Goal: Transaction & Acquisition: Purchase product/service

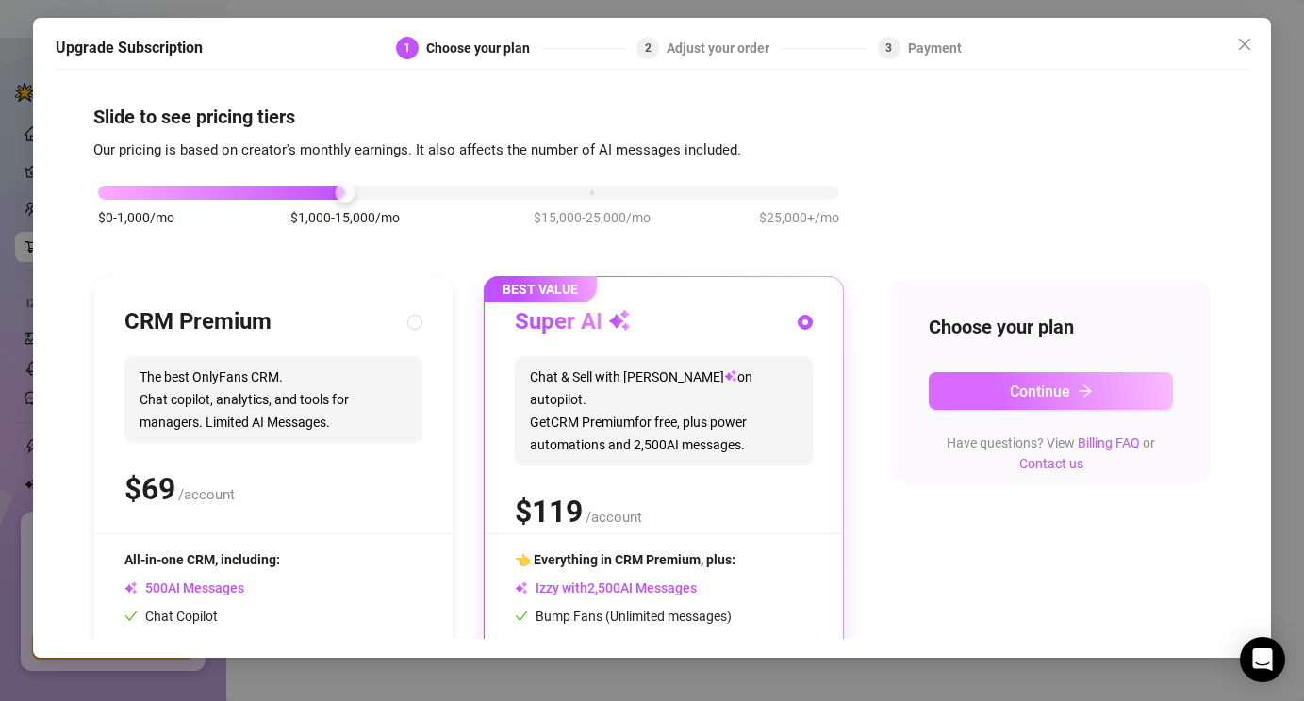
click at [1018, 388] on span "Continue" at bounding box center [1039, 392] width 60 height 18
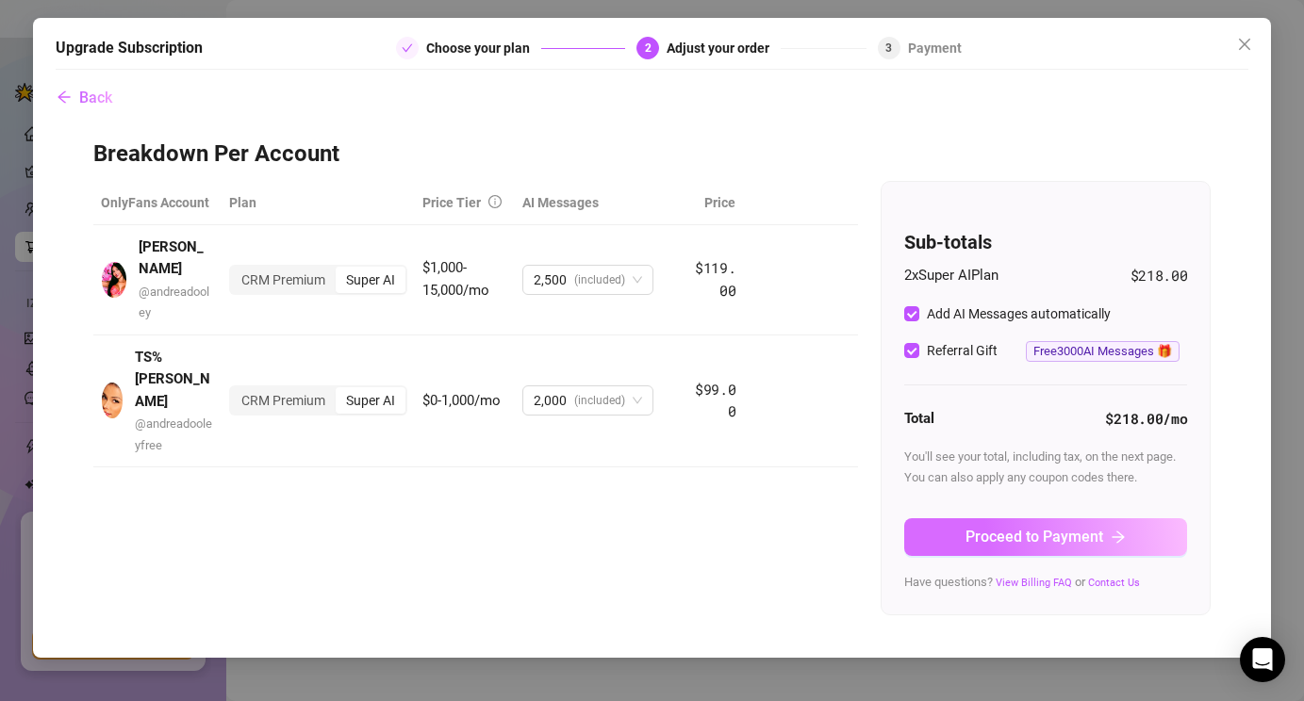
click at [1025, 540] on span "Proceed to Payment" at bounding box center [1034, 537] width 138 height 18
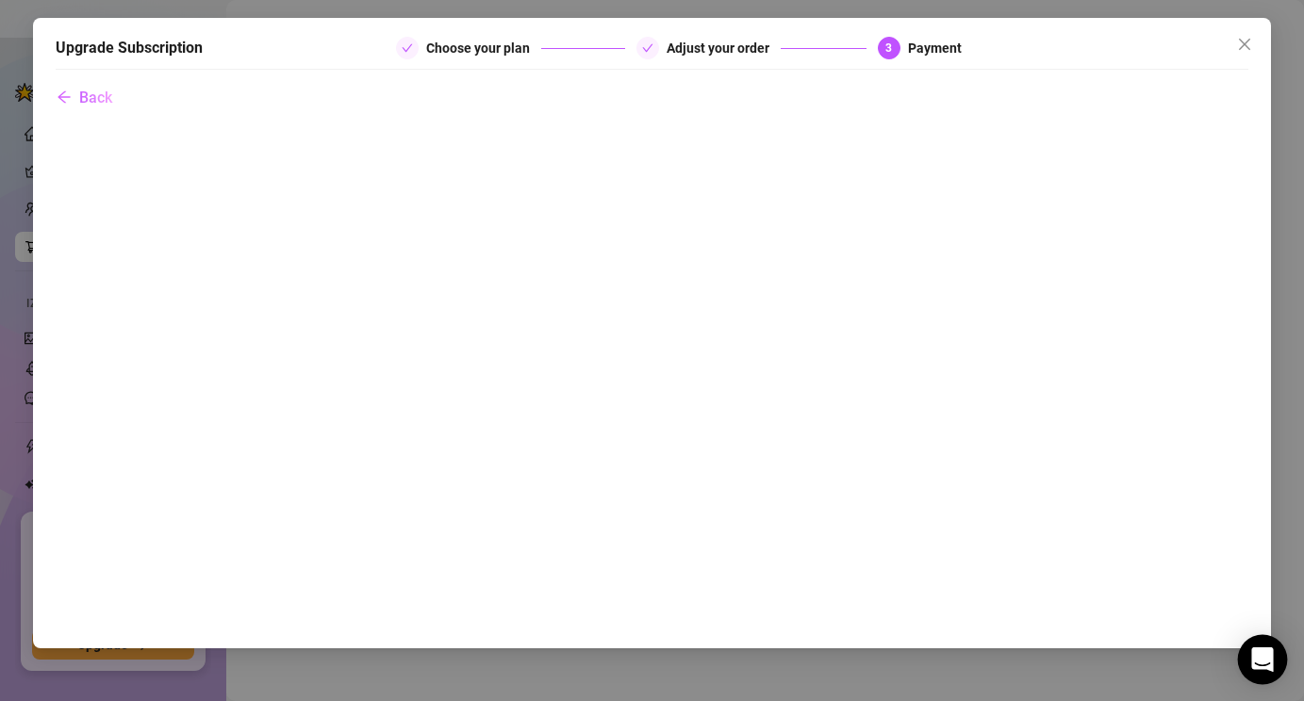
click at [1265, 652] on icon "Open Intercom Messenger" at bounding box center [1262, 660] width 22 height 25
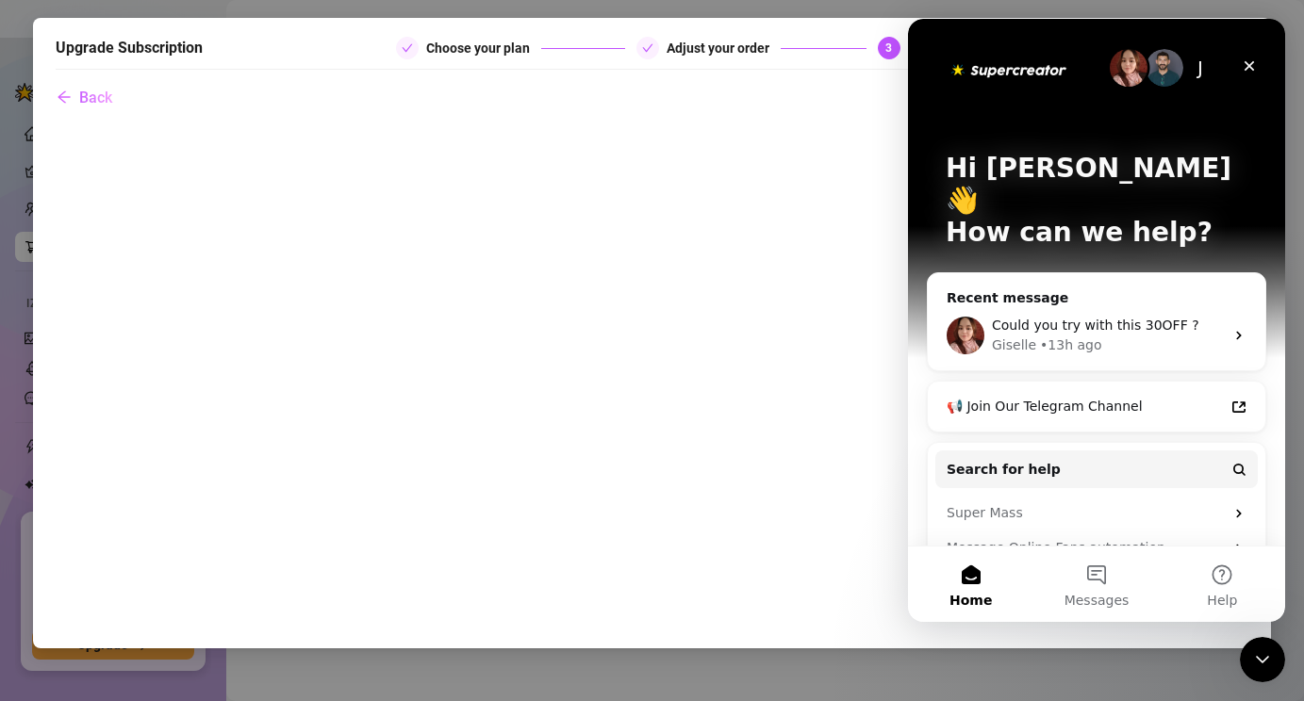
scroll to position [8, 0]
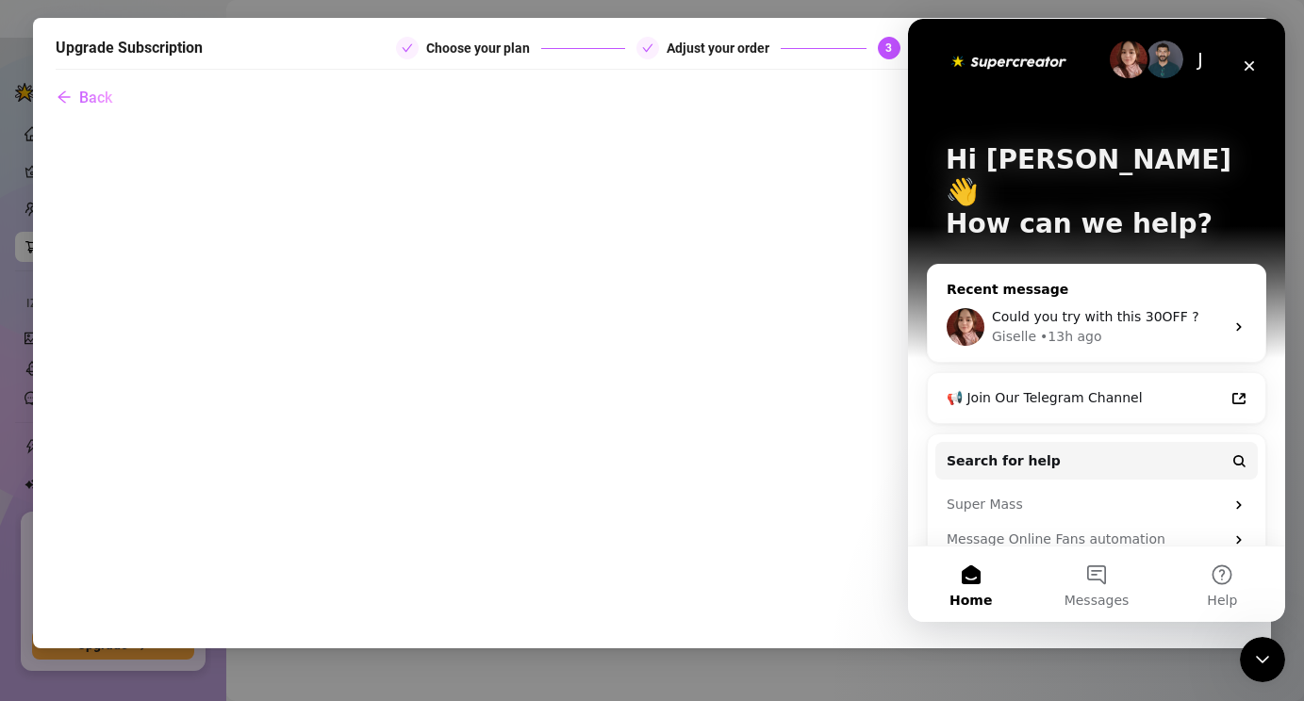
click at [1107, 309] on span "Could you try with this 30OFF ?" at bounding box center [1095, 316] width 207 height 15
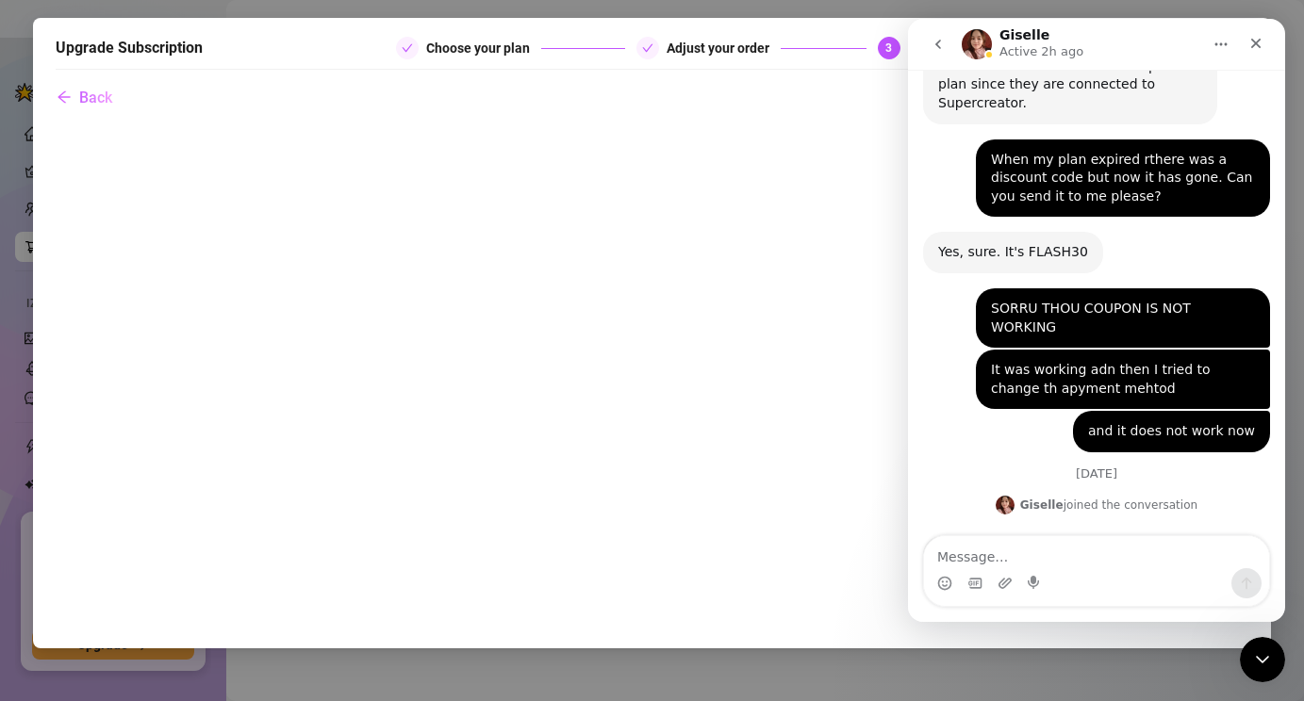
scroll to position [1282, 0]
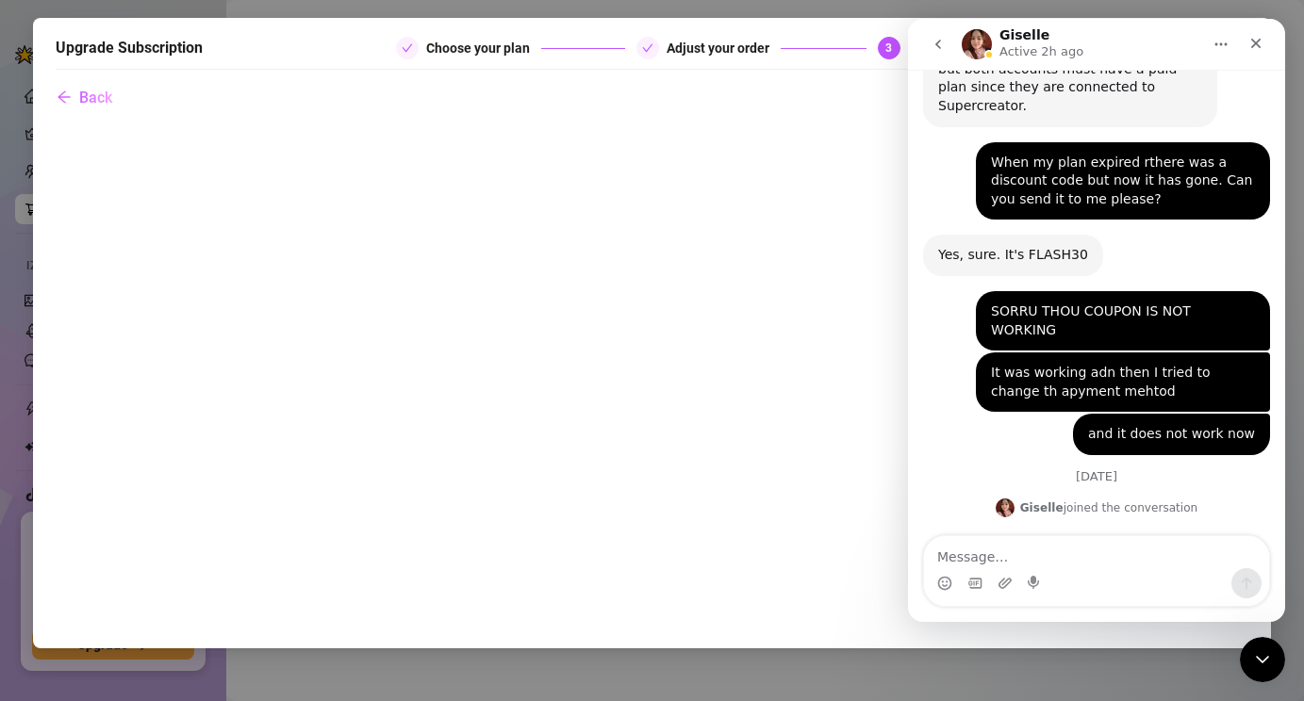
click at [1086, 550] on div "Could you try with this 30OFF ?" at bounding box center [1042, 559] width 209 height 19
click at [1085, 550] on div "Could you try with this 30OFF ?" at bounding box center [1042, 559] width 209 height 19
click at [1074, 539] on div "Could you try with this 30OFF ? Giselle • 13h ago" at bounding box center [1096, 580] width 347 height 83
drag, startPoint x: 1075, startPoint y: 484, endPoint x: 1127, endPoint y: 476, distance: 52.4
click at [1127, 550] on div "Could you try with this 30OFF ?" at bounding box center [1042, 559] width 209 height 19
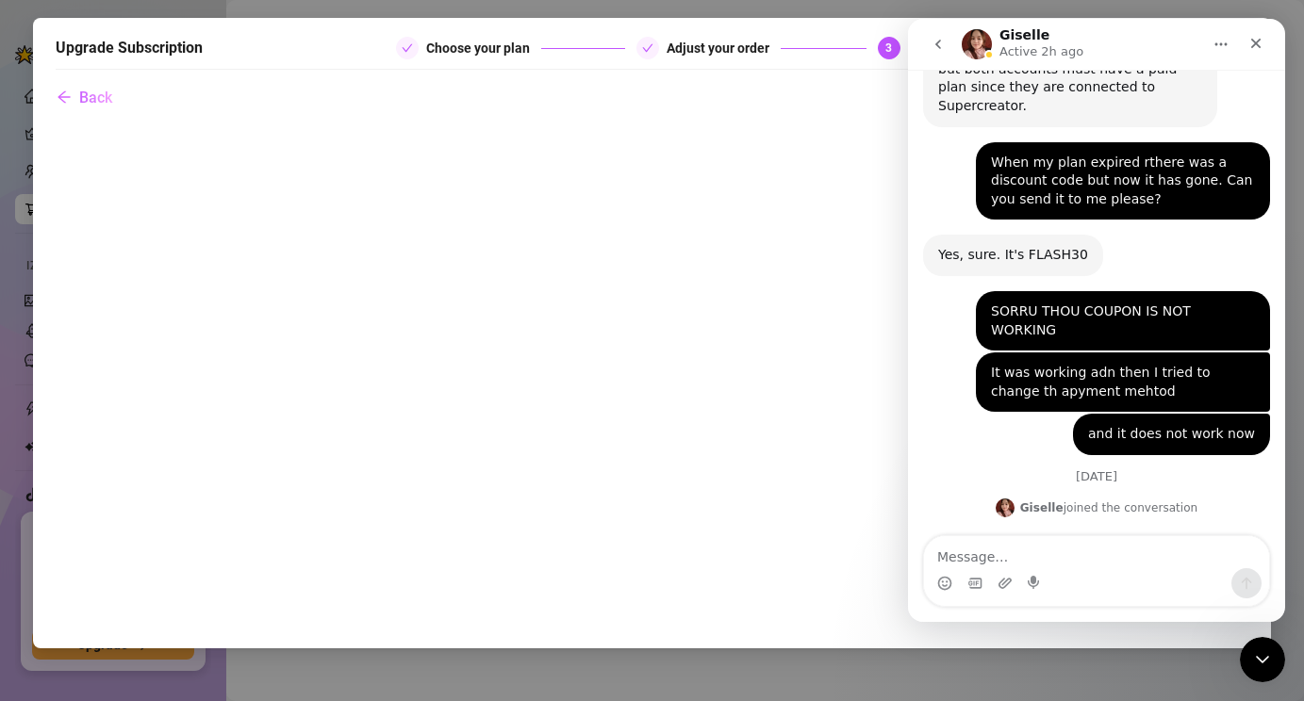
copy div "30OFF ?"
click at [1027, 558] on textarea "Message…" at bounding box center [1096, 552] width 345 height 32
click at [1038, 581] on icon "Start recording" at bounding box center [1032, 582] width 11 height 13
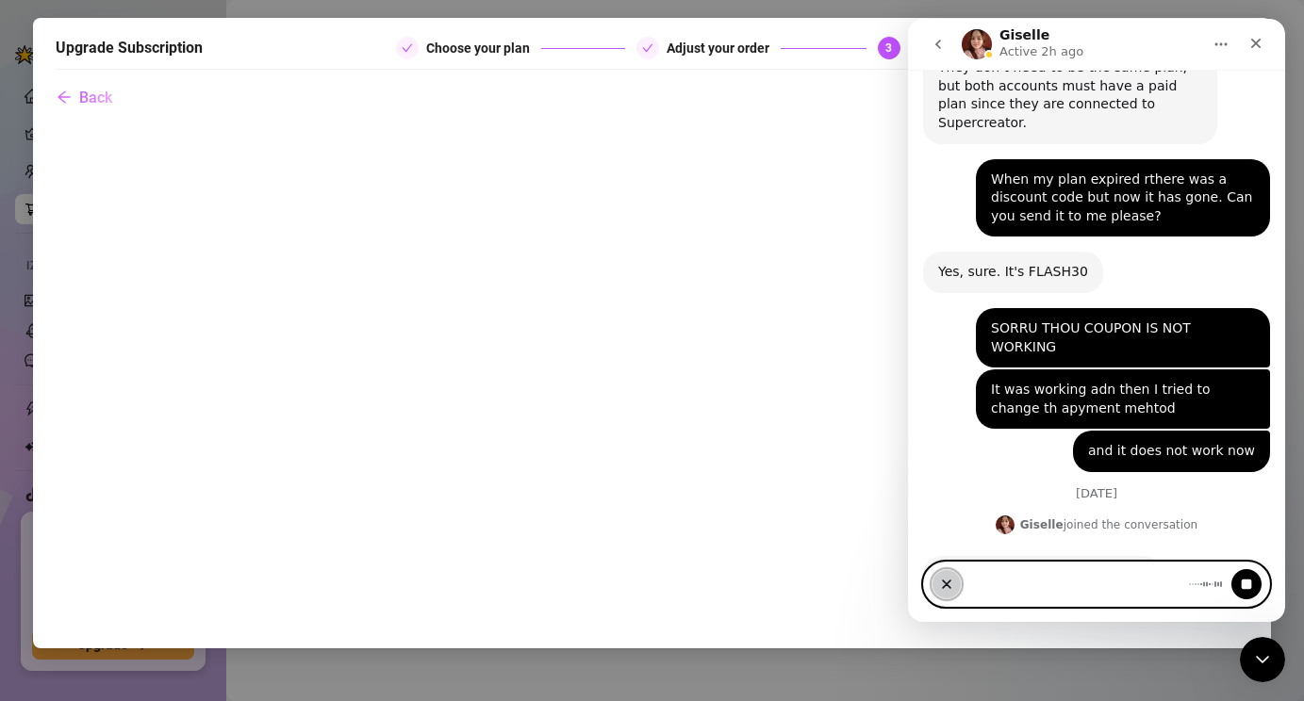
click at [954, 589] on button "Clear recording" at bounding box center [946, 584] width 30 height 30
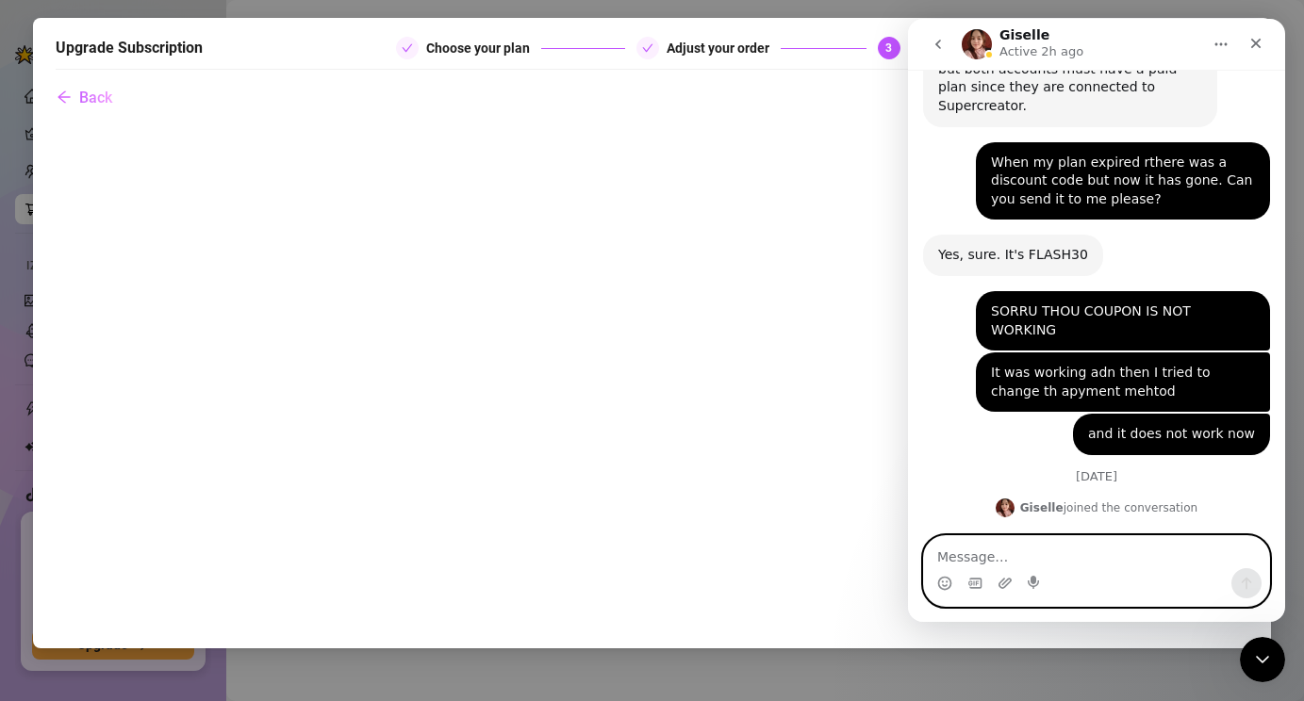
scroll to position [1291, 0]
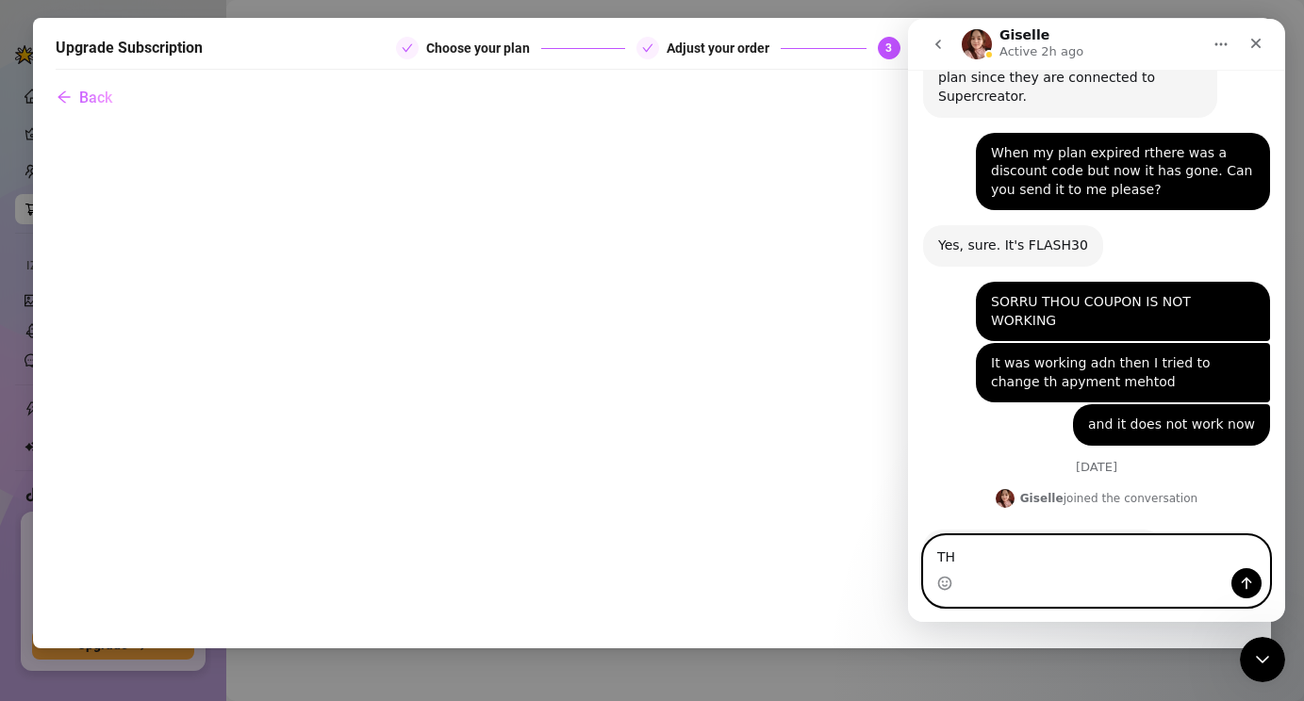
type textarea "T"
type textarea "that is also not working"
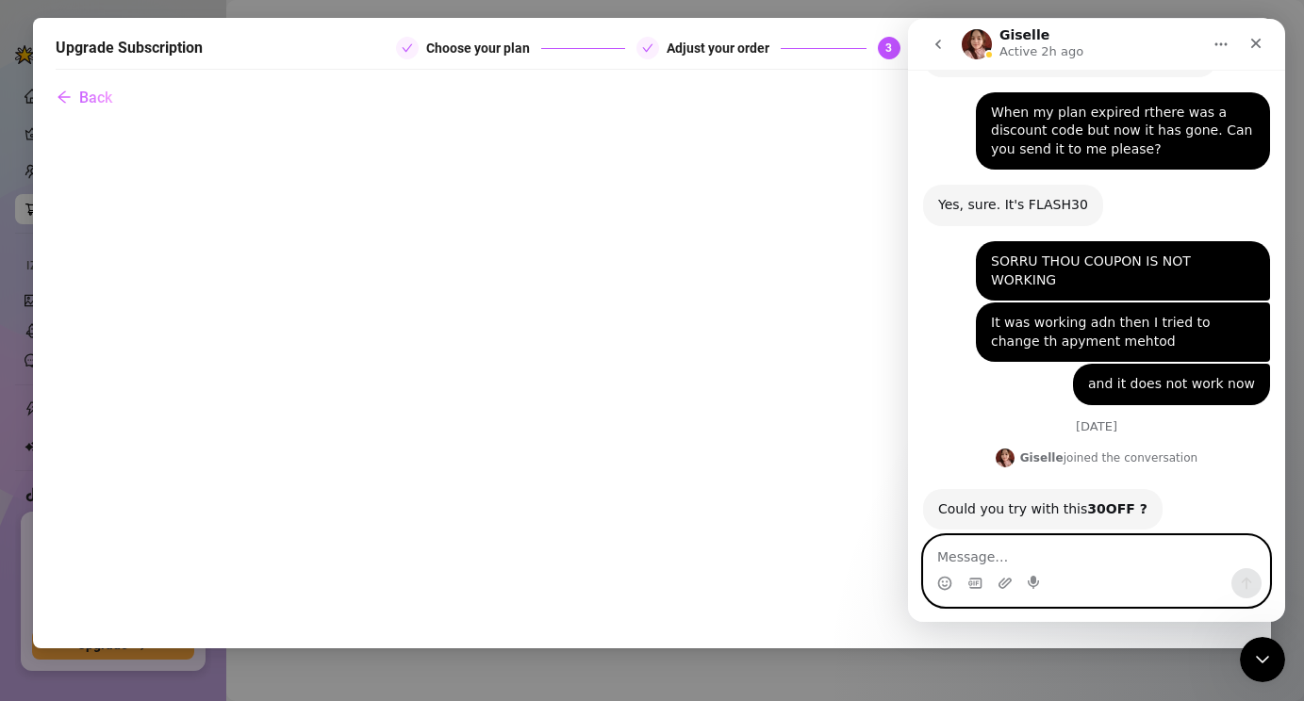
scroll to position [1347, 0]
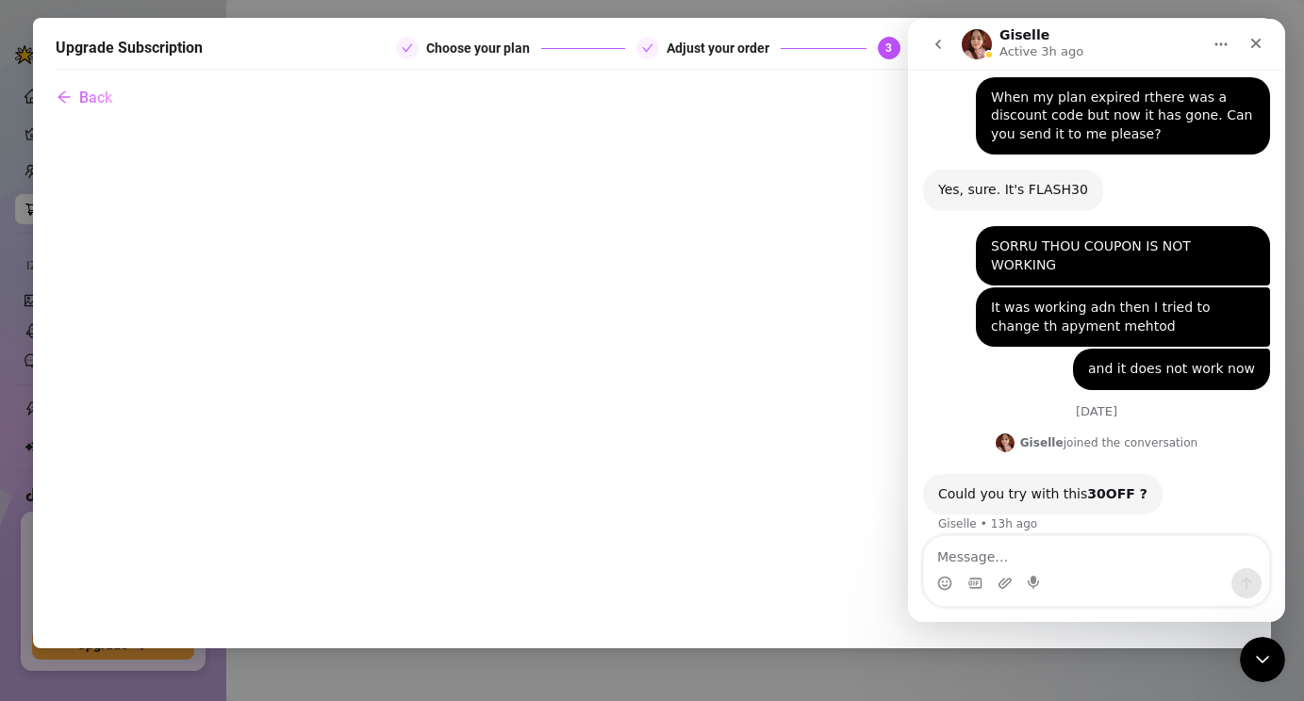
click at [1078, 569] on div "Intercom messenger" at bounding box center [1096, 583] width 345 height 30
click at [1025, 551] on textarea "Message…" at bounding box center [1096, 552] width 345 height 32
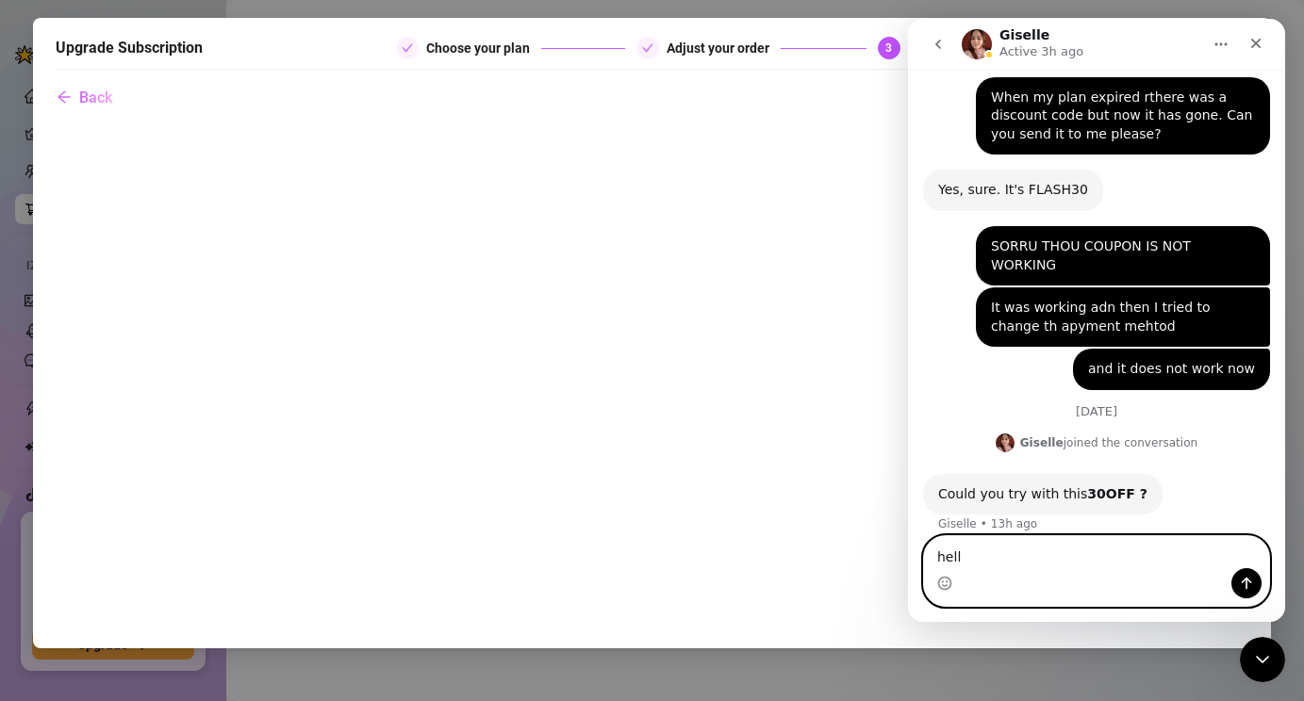
type textarea "hello"
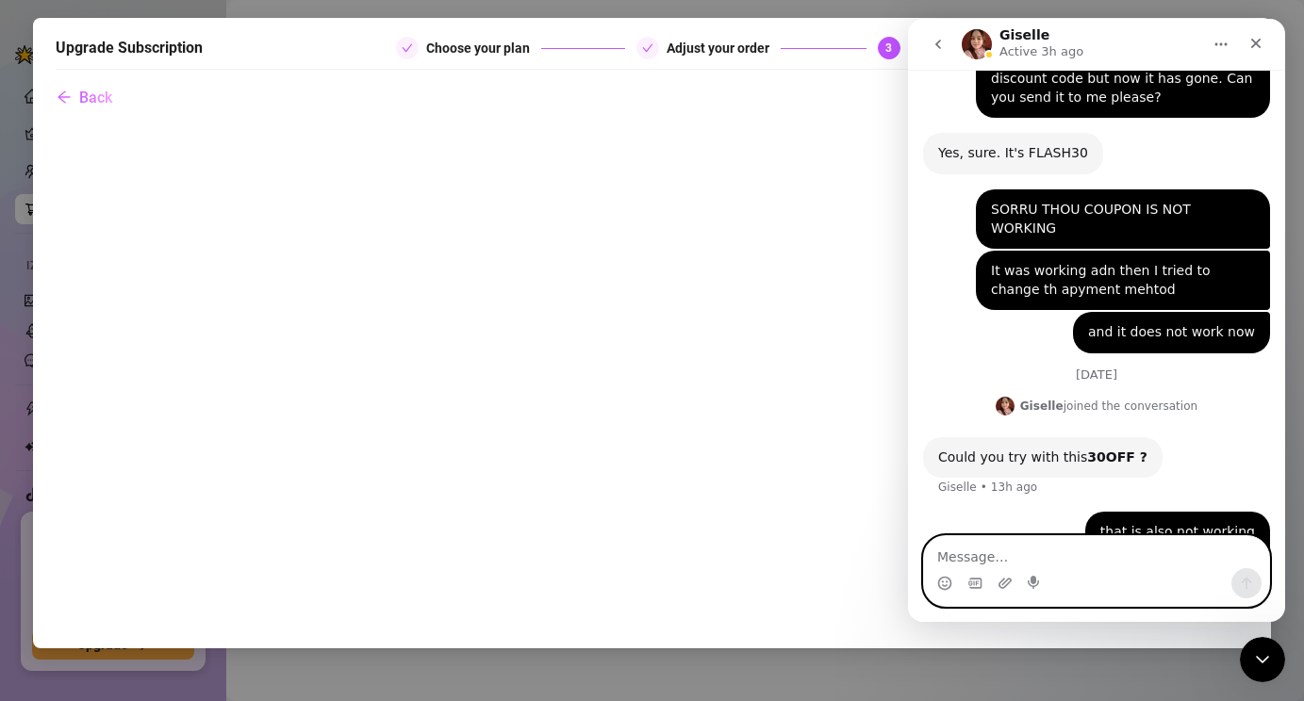
scroll to position [1390, 0]
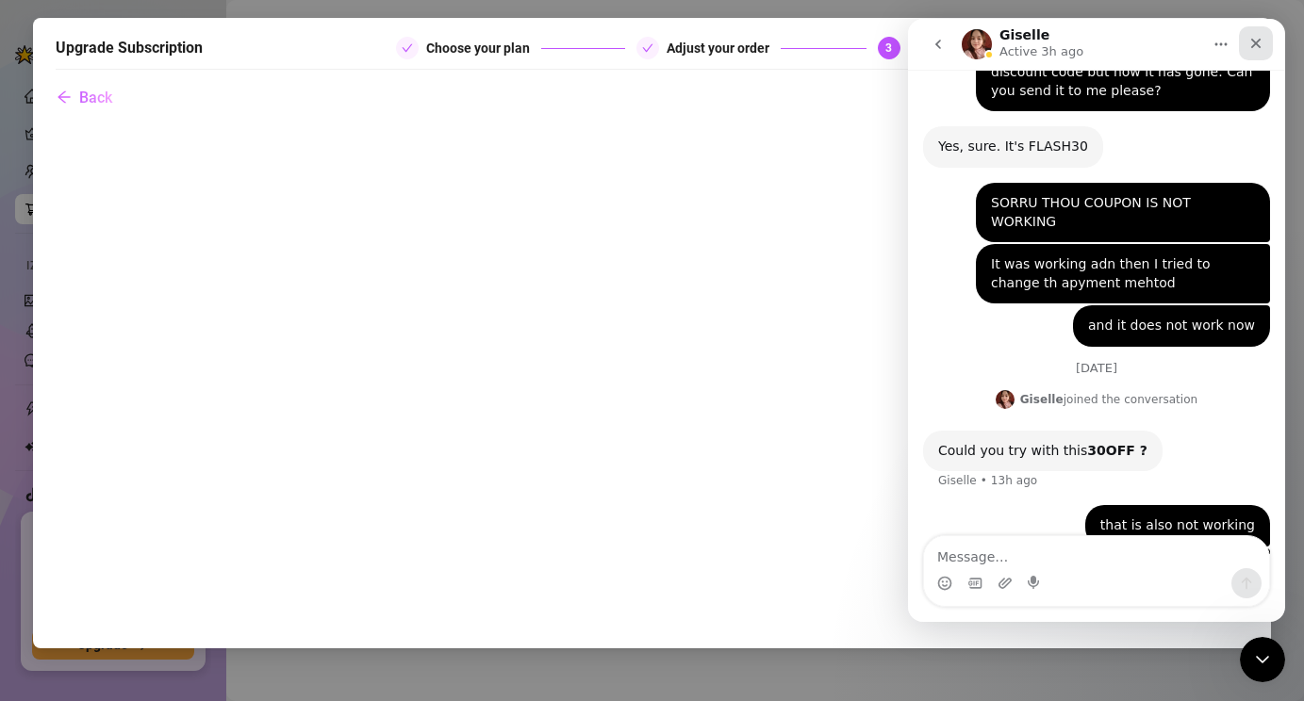
click at [1254, 45] on icon "Close" at bounding box center [1255, 43] width 15 height 15
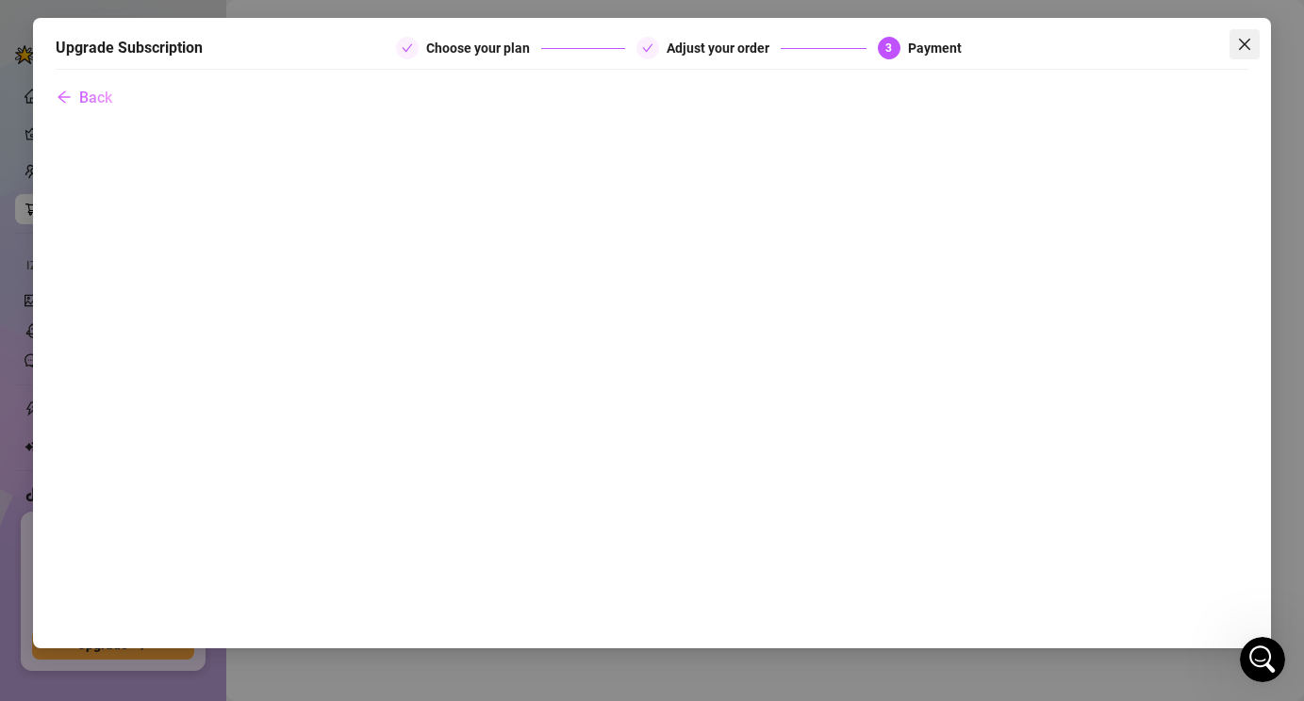
click at [1243, 37] on icon "close" at bounding box center [1244, 44] width 15 height 15
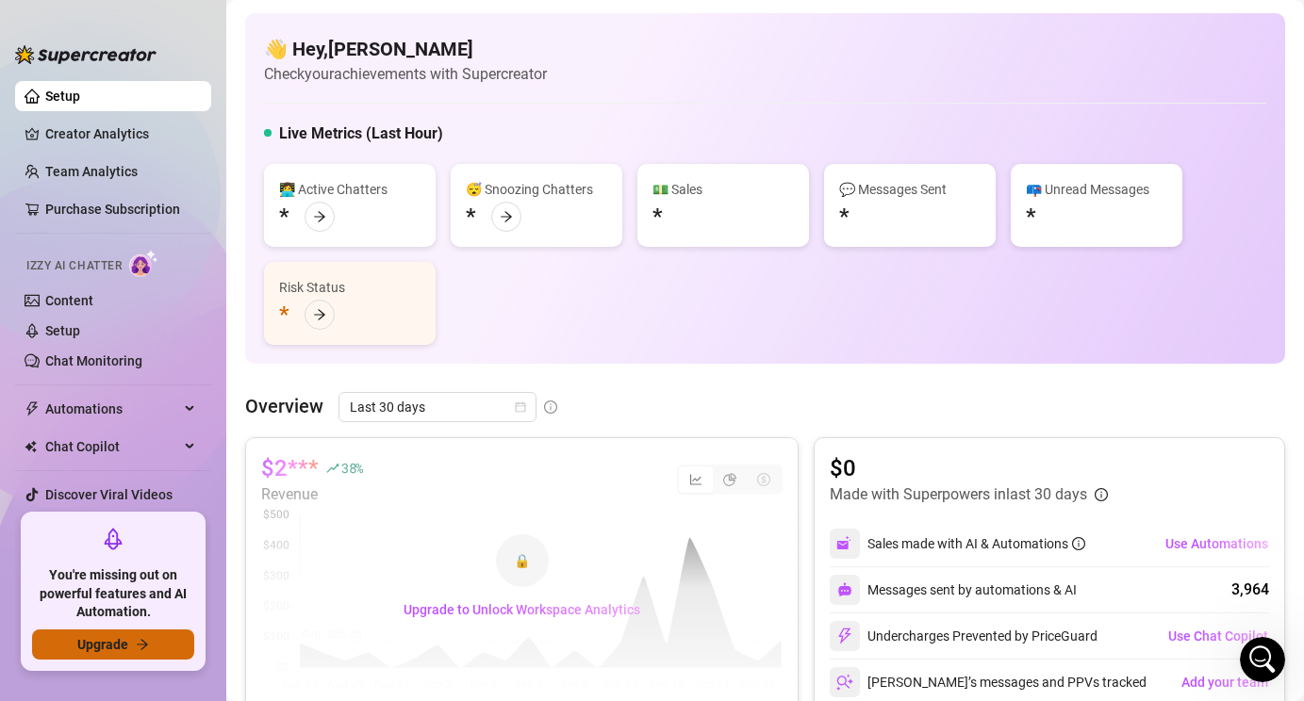
click at [166, 639] on button "Upgrade" at bounding box center [113, 645] width 162 height 30
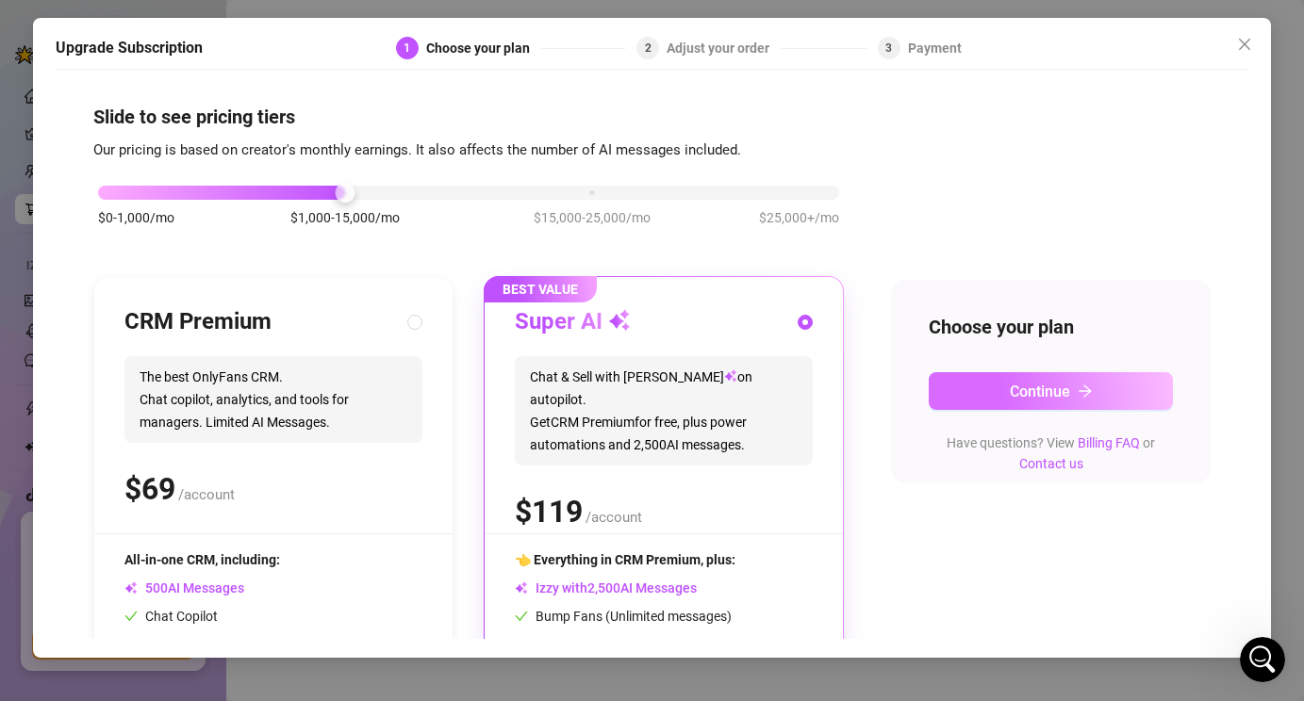
click at [1003, 389] on button "Continue" at bounding box center [1050, 391] width 245 height 38
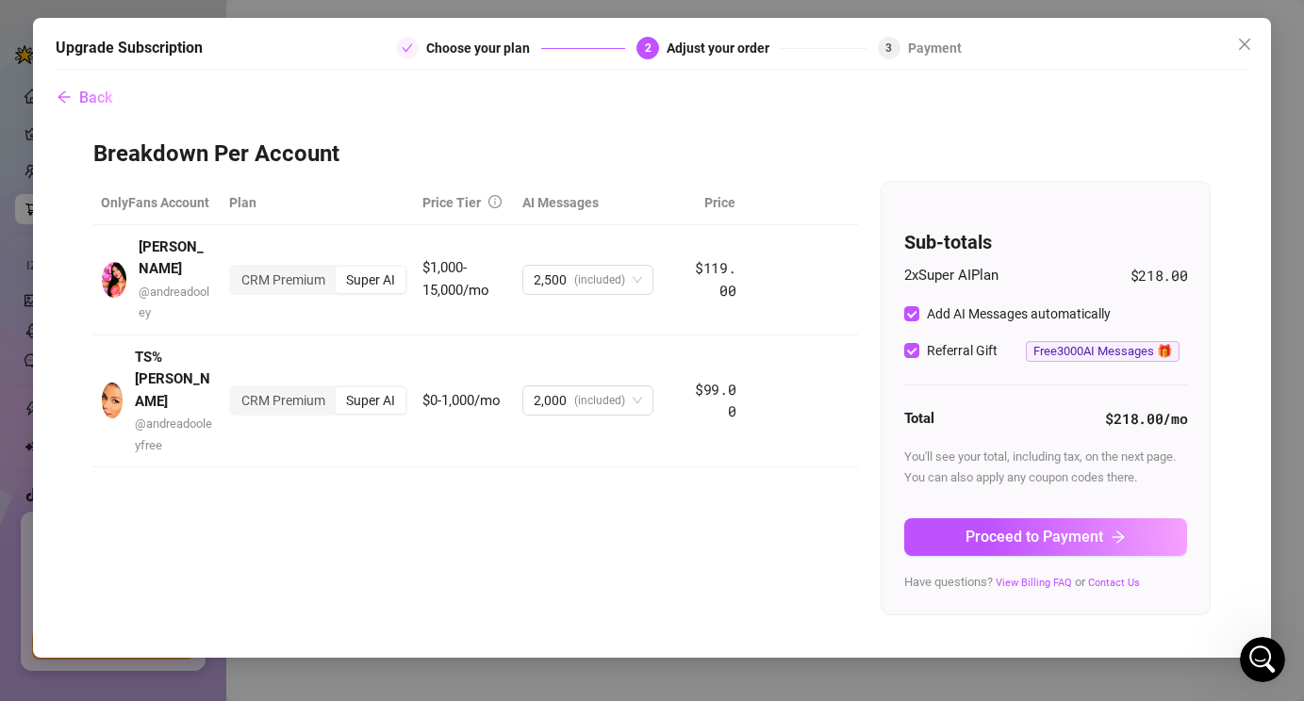
click at [1033, 539] on span "Proceed to Payment" at bounding box center [1034, 537] width 138 height 18
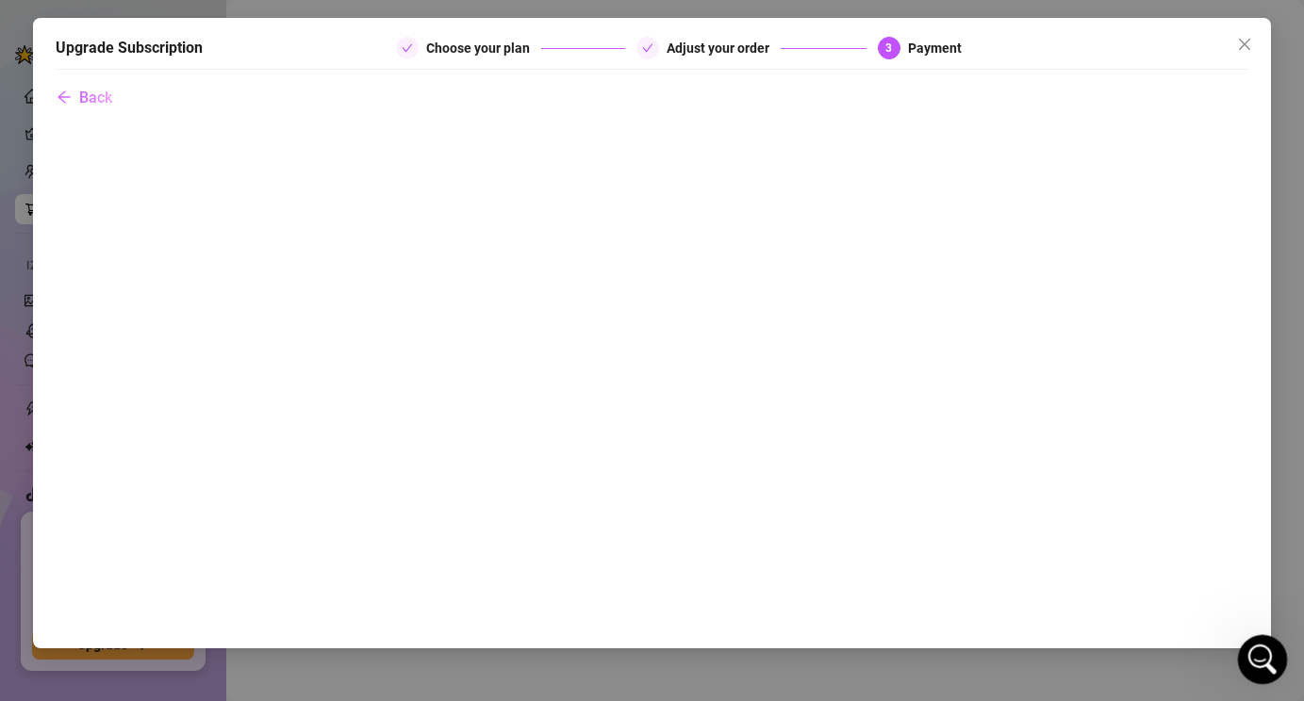
click at [1273, 648] on div "Open Intercom Messenger" at bounding box center [1259, 657] width 62 height 62
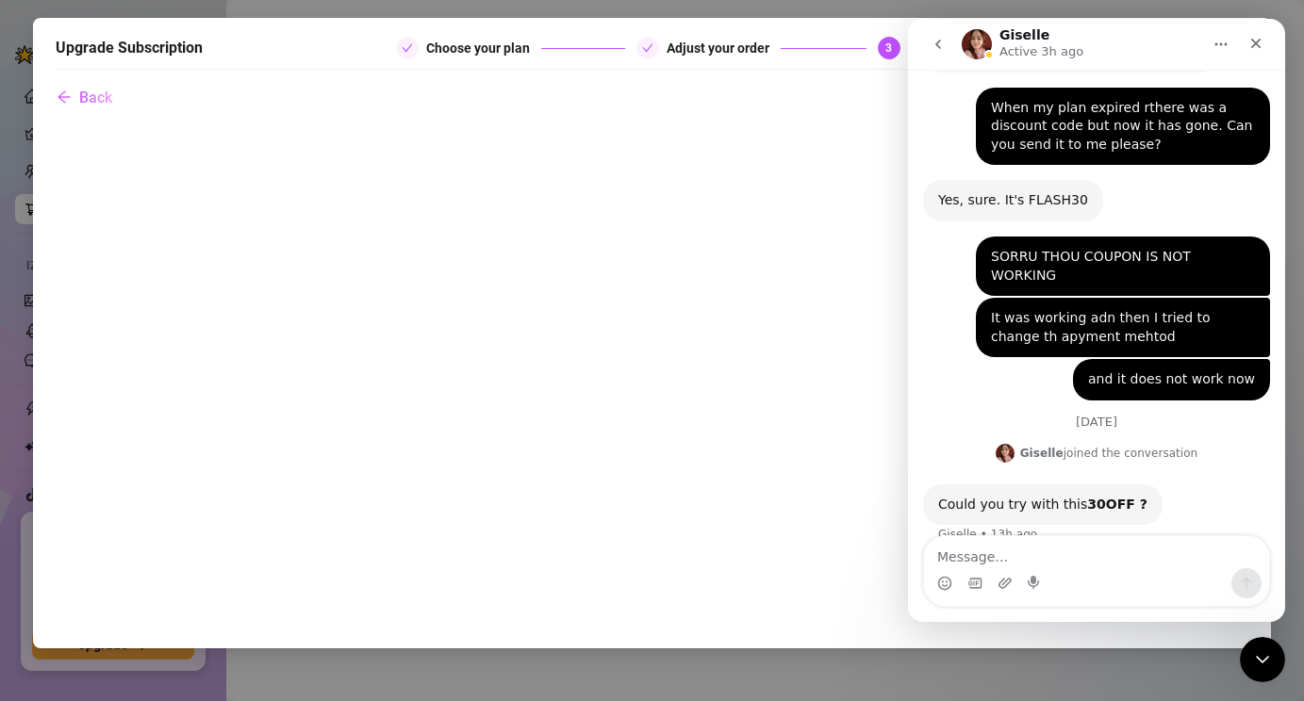
scroll to position [1390, 0]
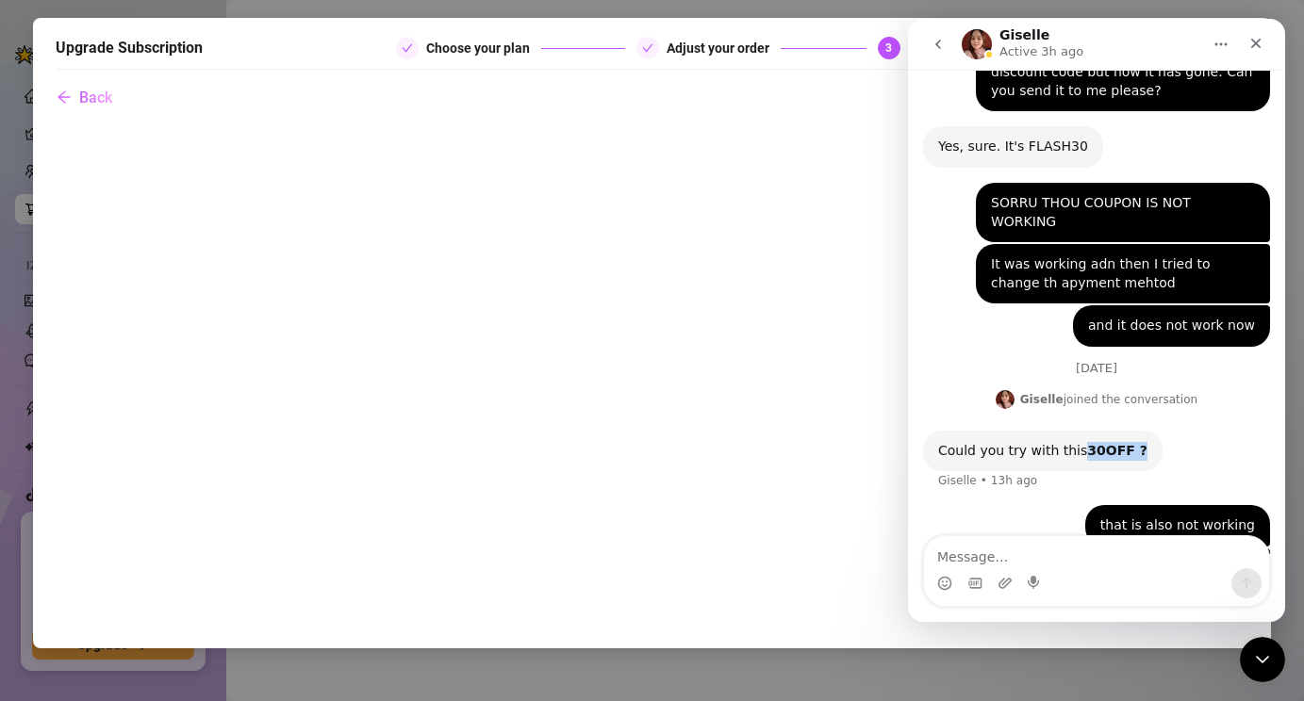
drag, startPoint x: 1076, startPoint y: 379, endPoint x: 1138, endPoint y: 381, distance: 61.3
click at [1138, 431] on div "Could you try with this 30OFF ? Giselle • 13h ago" at bounding box center [1042, 451] width 239 height 41
copy b "30OFF ?"
click at [1261, 52] on div "Close" at bounding box center [1255, 43] width 34 height 34
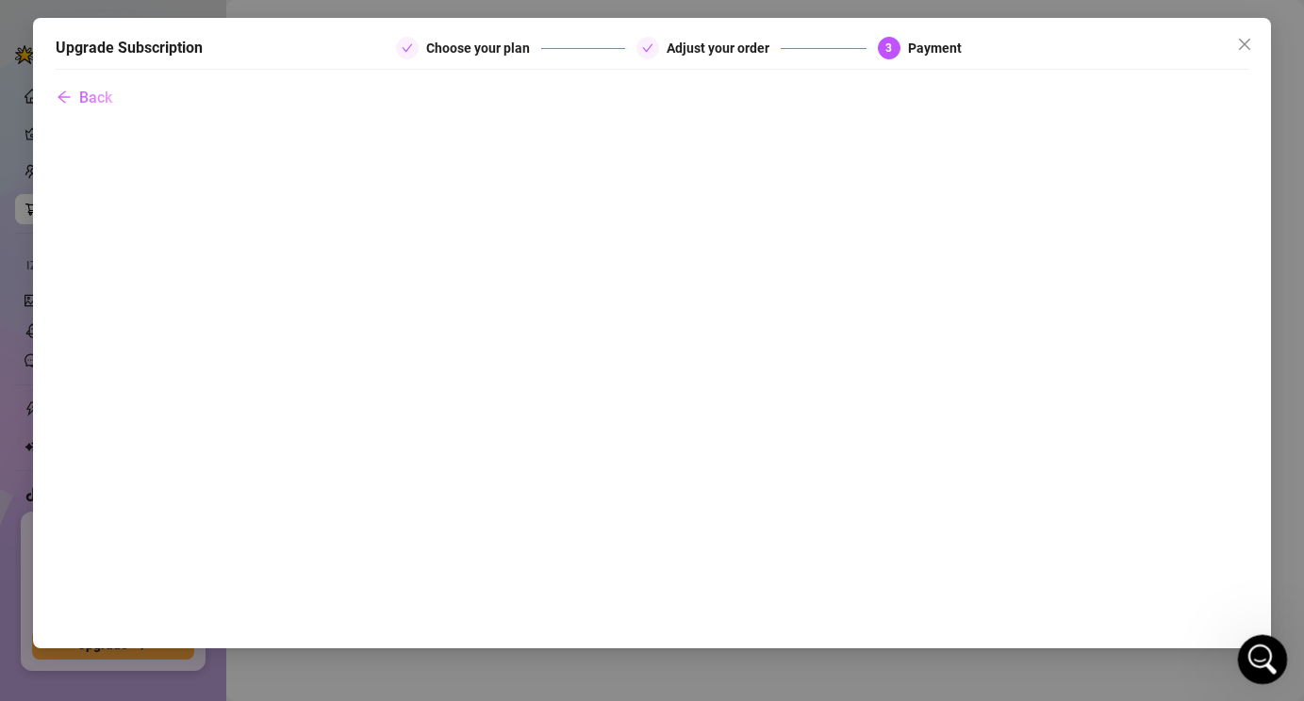
click at [1258, 661] on icon "Open Intercom Messenger" at bounding box center [1259, 657] width 31 height 31
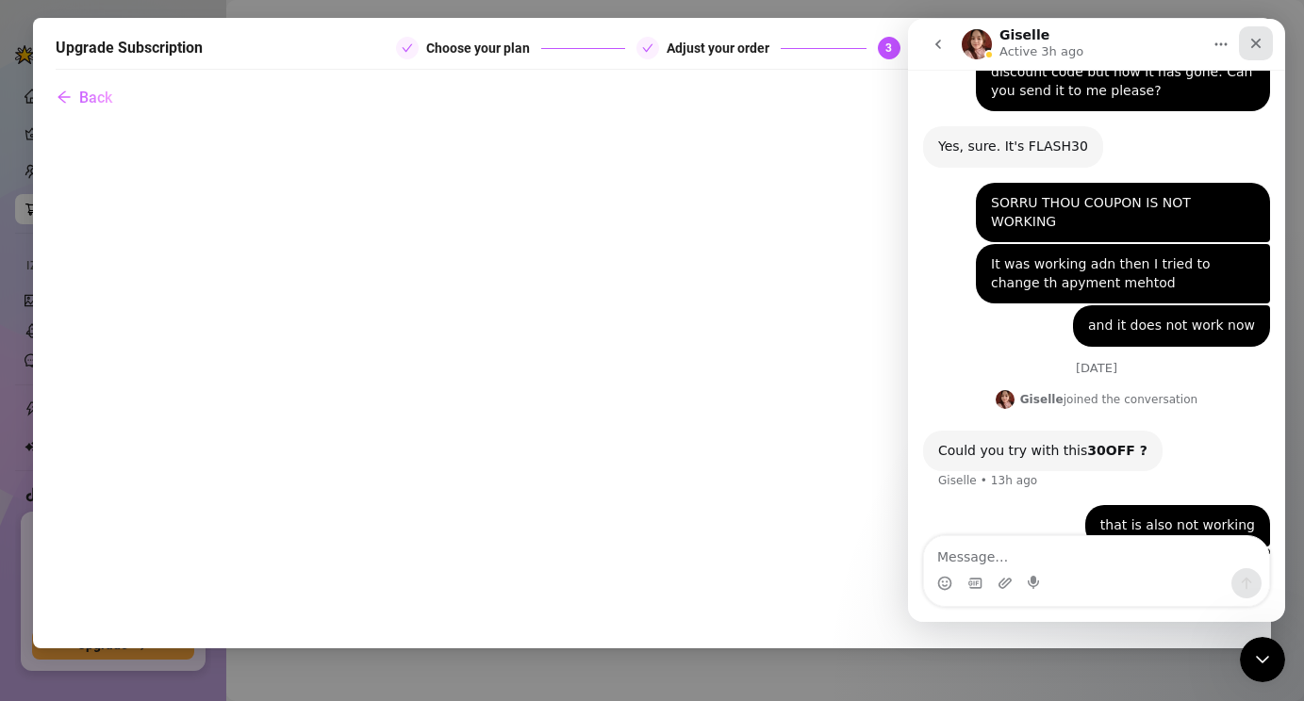
click at [1259, 45] on icon "Close" at bounding box center [1255, 43] width 15 height 15
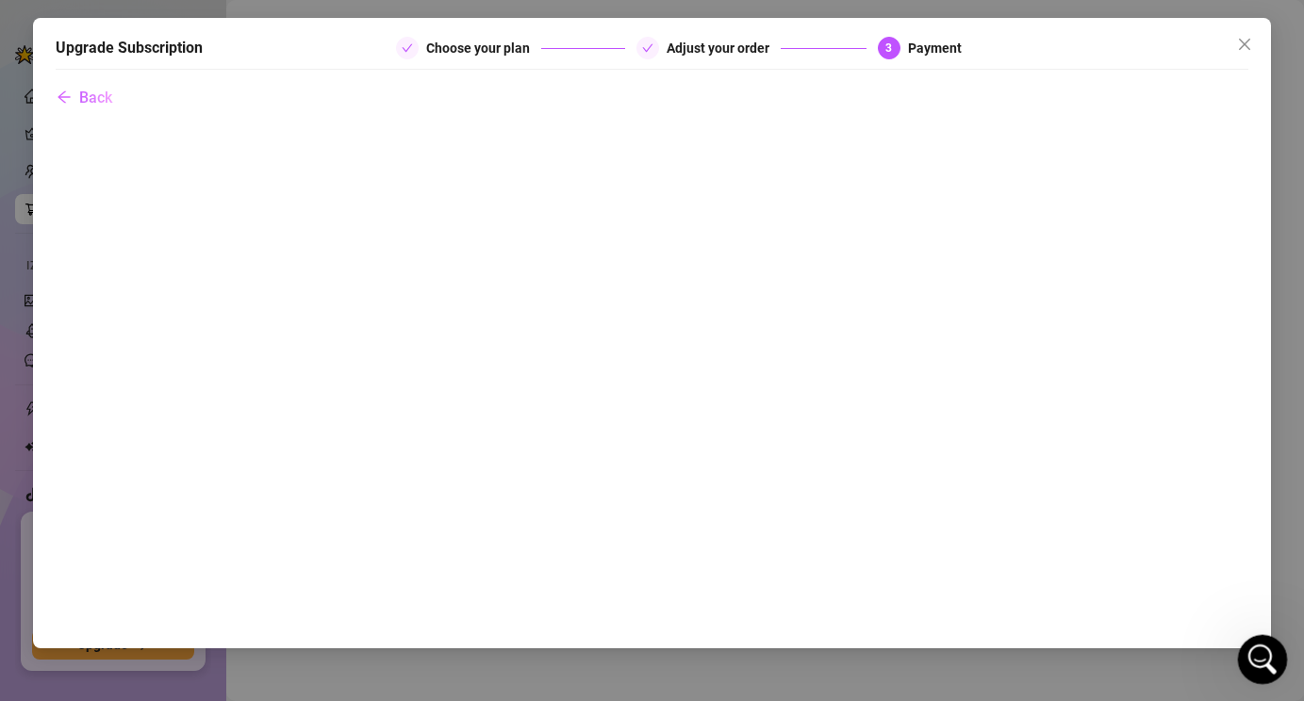
click at [1263, 662] on icon "Open Intercom Messenger" at bounding box center [1259, 657] width 31 height 31
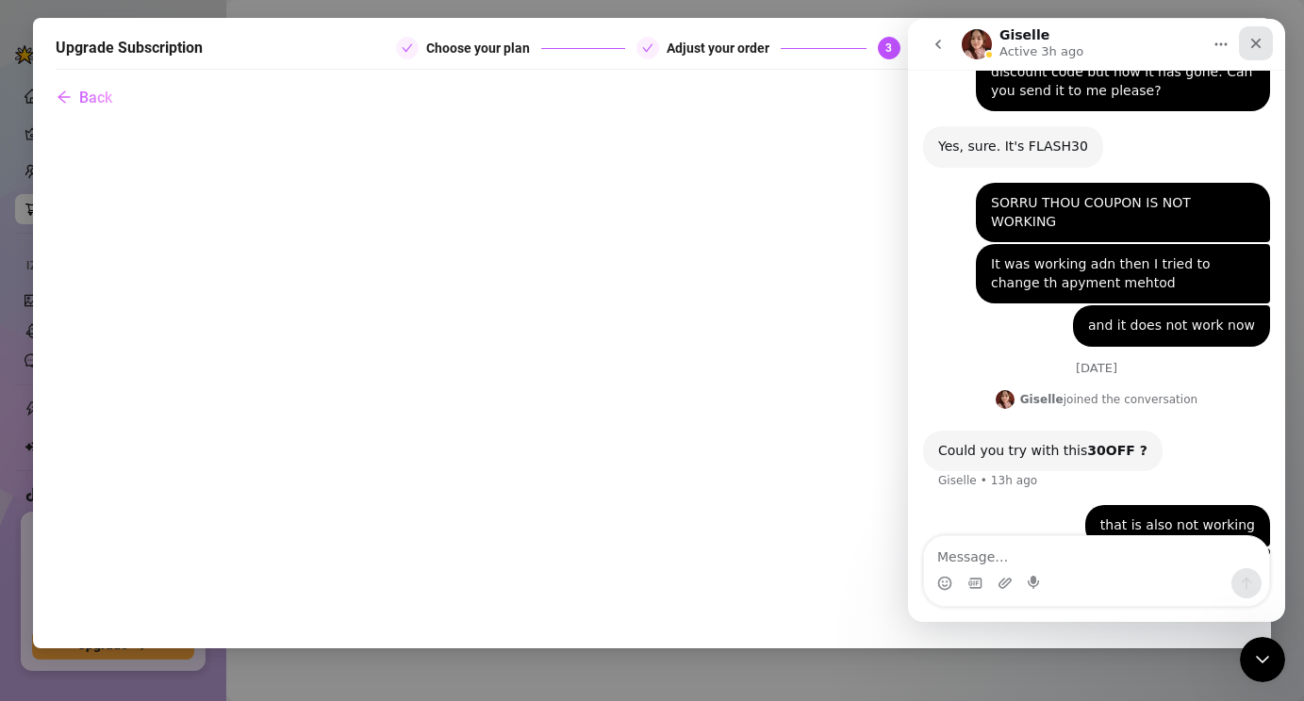
click at [1259, 42] on icon "Close" at bounding box center [1255, 43] width 15 height 15
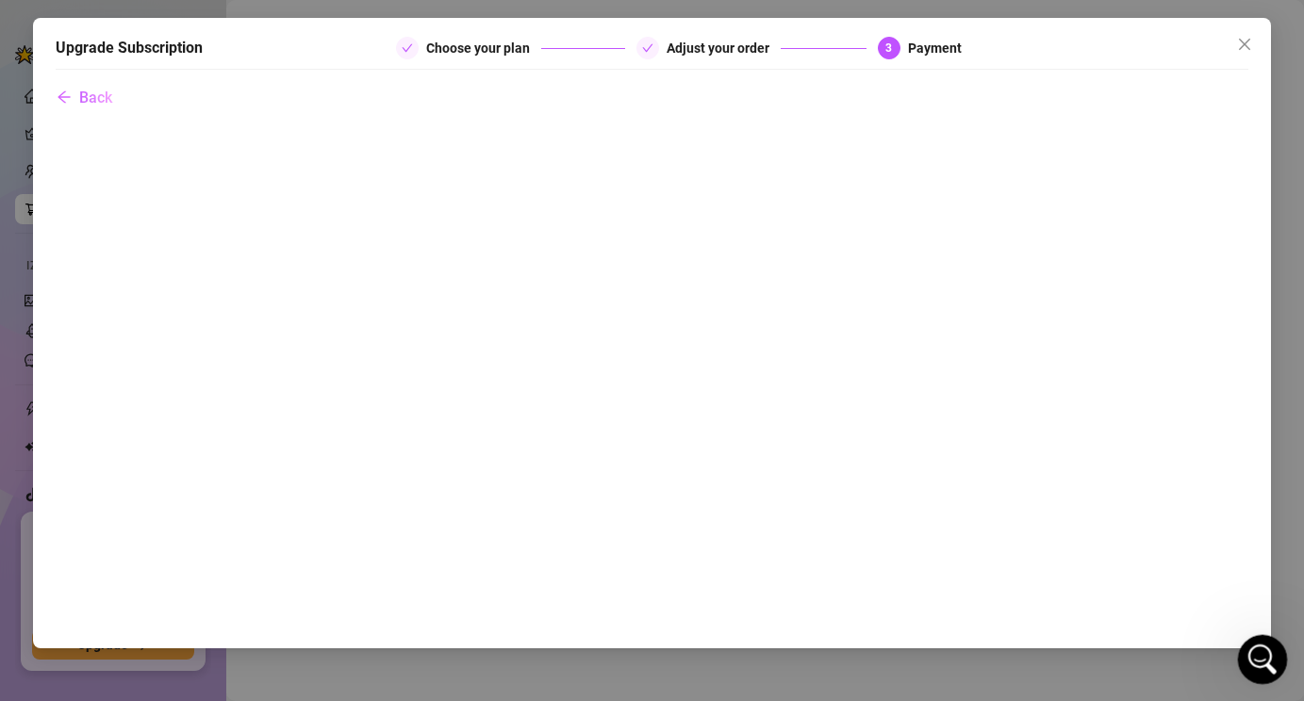
click at [1247, 665] on div "Open Intercom Messenger" at bounding box center [1259, 657] width 62 height 62
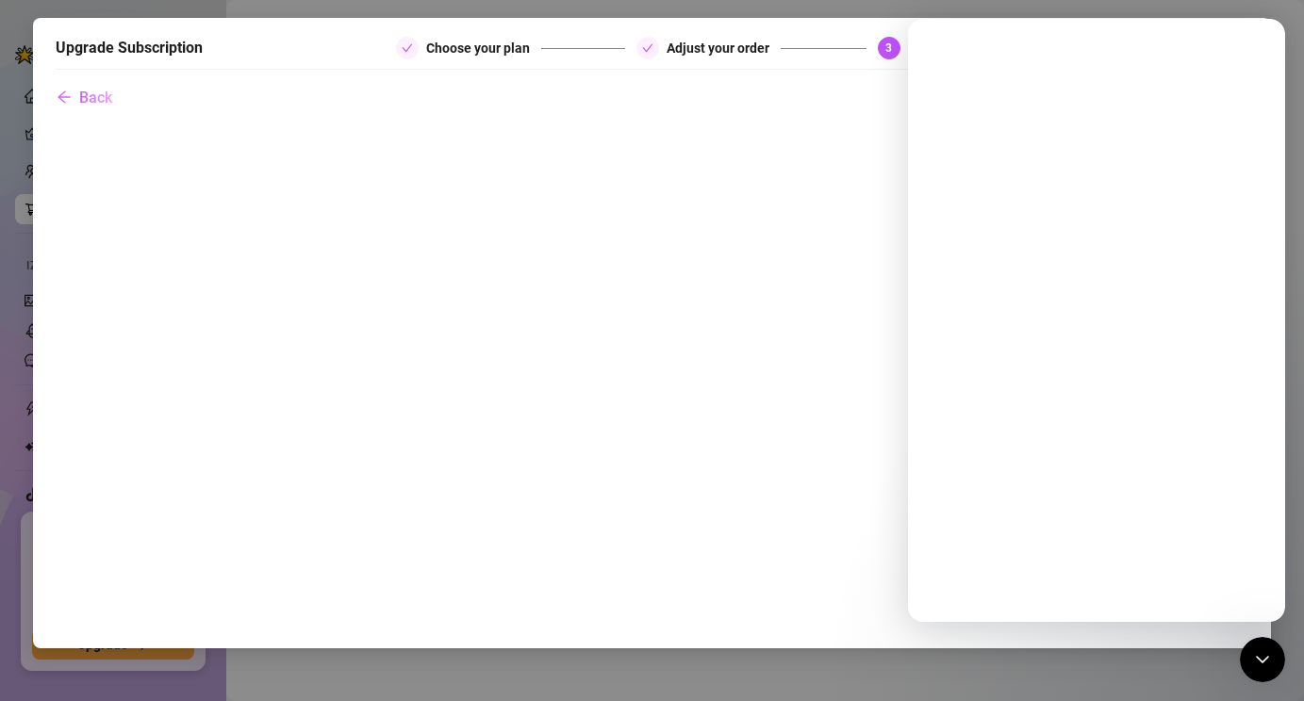
scroll to position [0, 0]
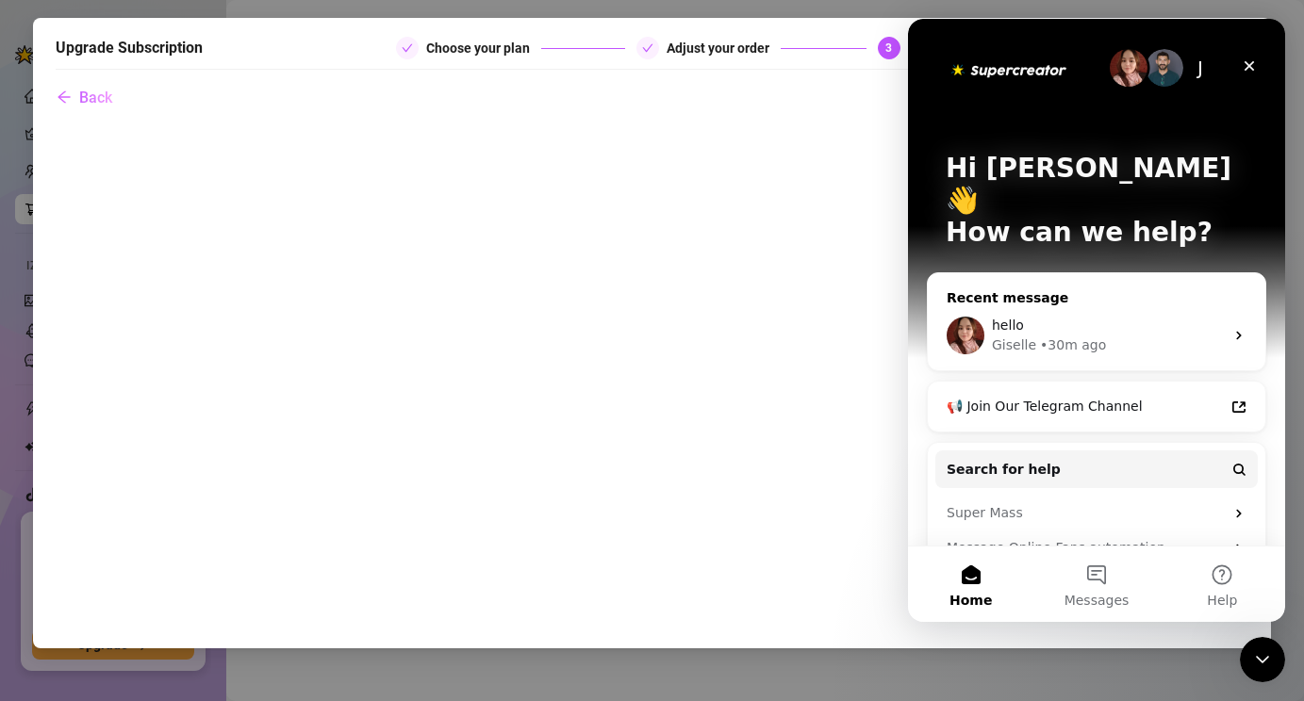
click at [1156, 316] on div "hello" at bounding box center [1108, 326] width 232 height 20
